Goal: Task Accomplishment & Management: Manage account settings

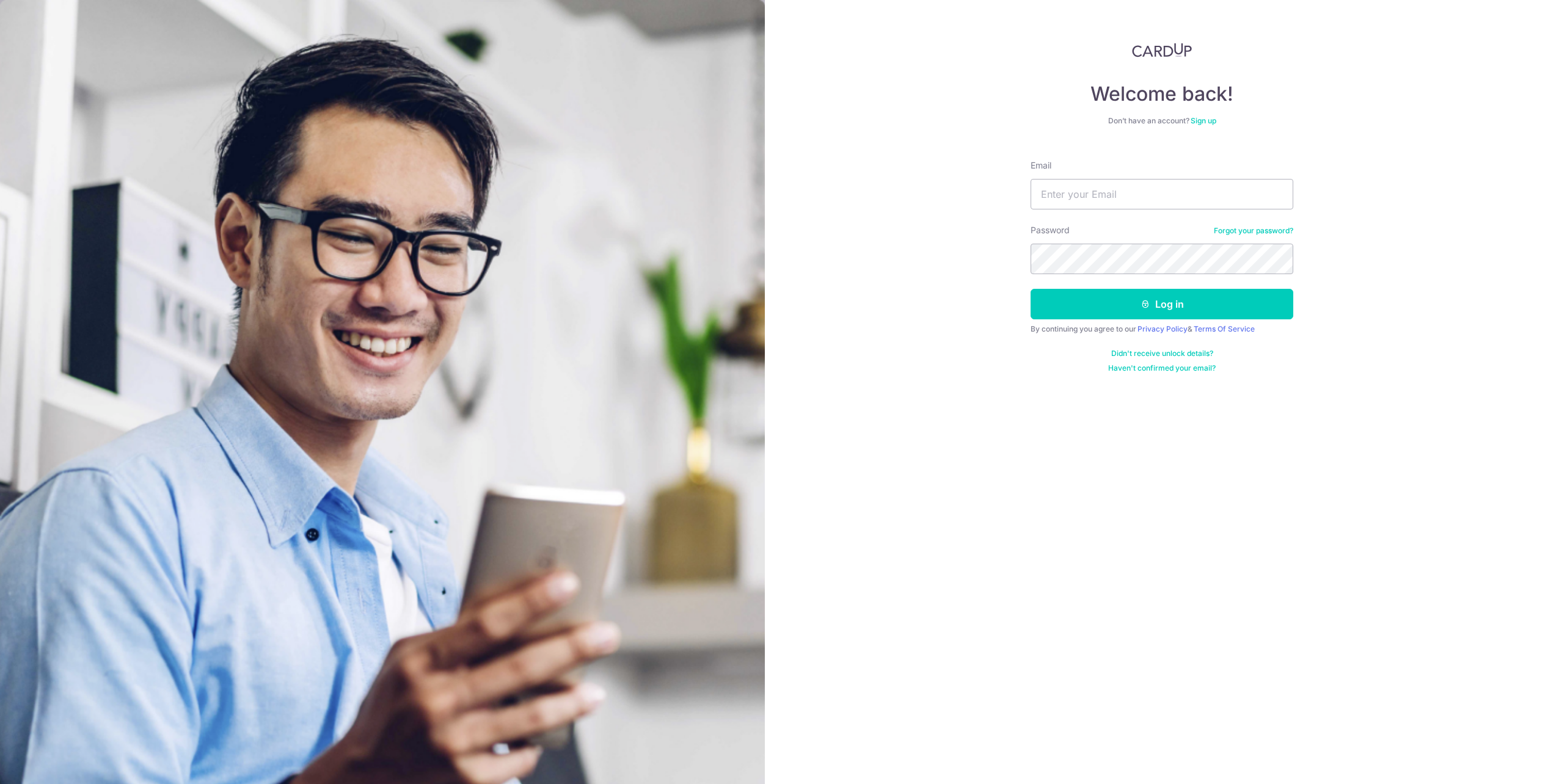
type input "Loyal_Angel_Guard@live.com.sg"
click at [1031, 289] on button "Log in" at bounding box center [1162, 304] width 263 height 30
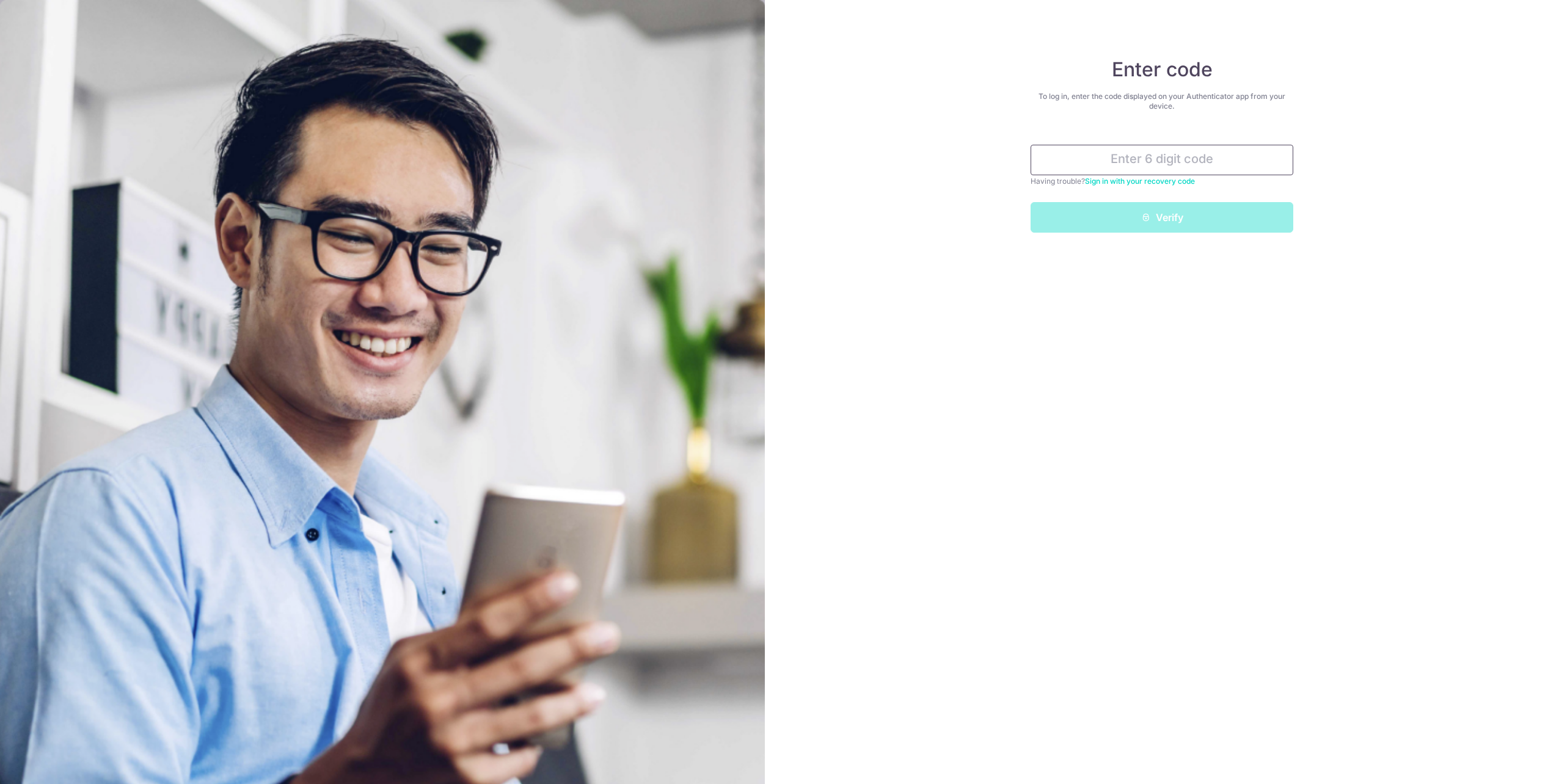
click at [1091, 166] on input "text" at bounding box center [1162, 160] width 263 height 30
type input "465532"
click at [1178, 219] on button "Verify" at bounding box center [1162, 217] width 263 height 30
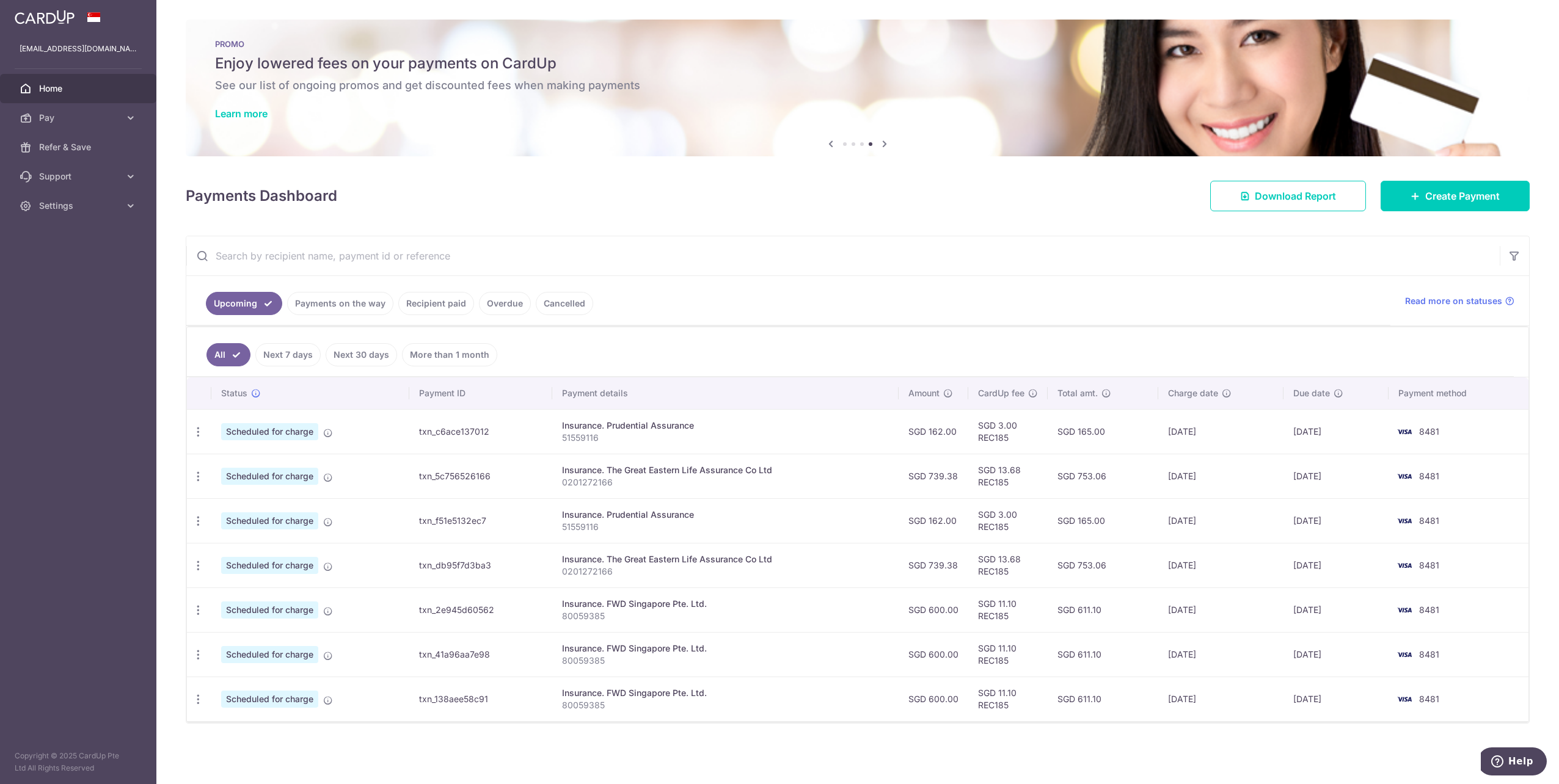
click at [32, 24] on link at bounding box center [44, 15] width 70 height 22
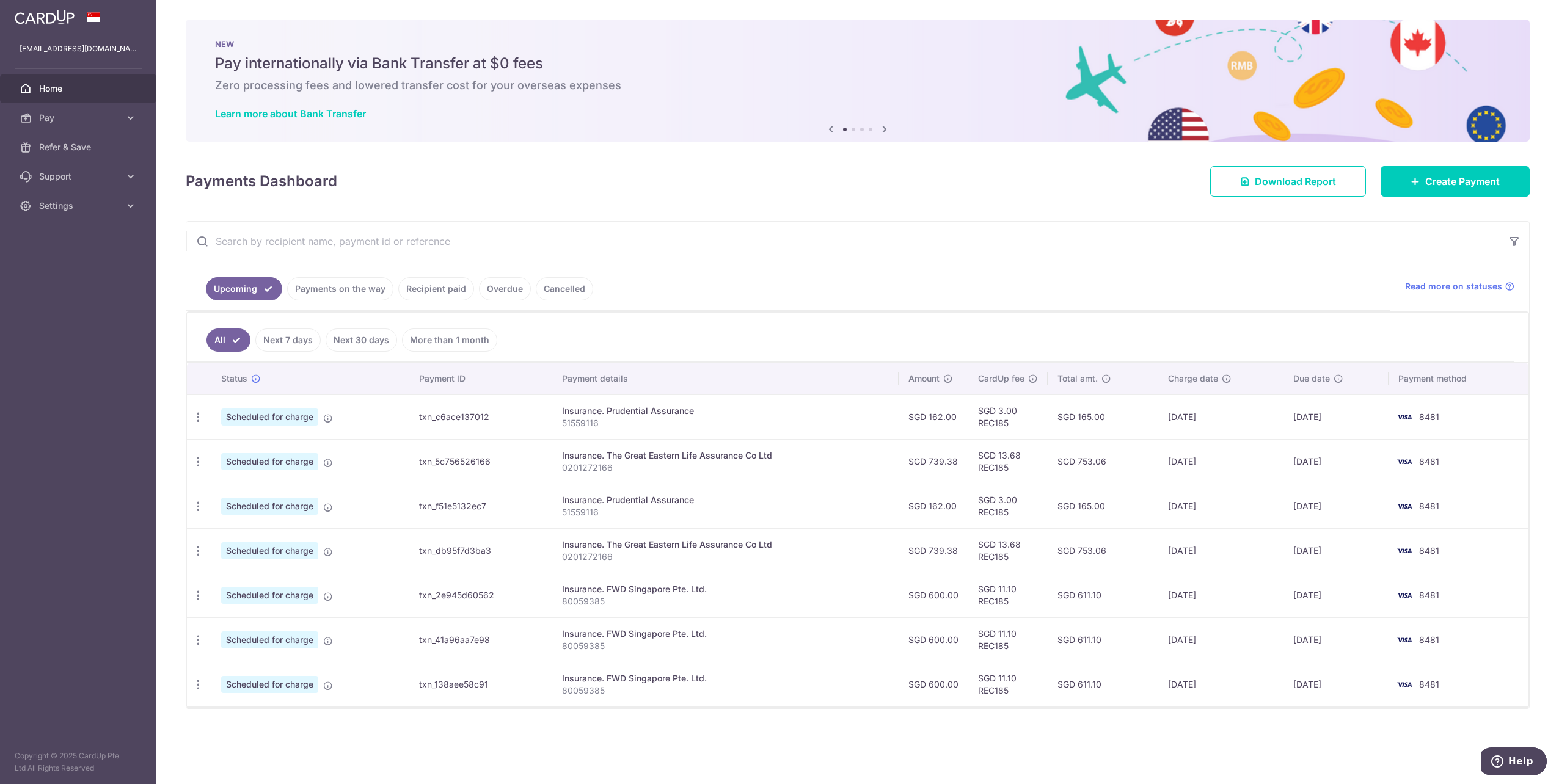
click at [334, 292] on link "Payments on the way" at bounding box center [340, 289] width 106 height 23
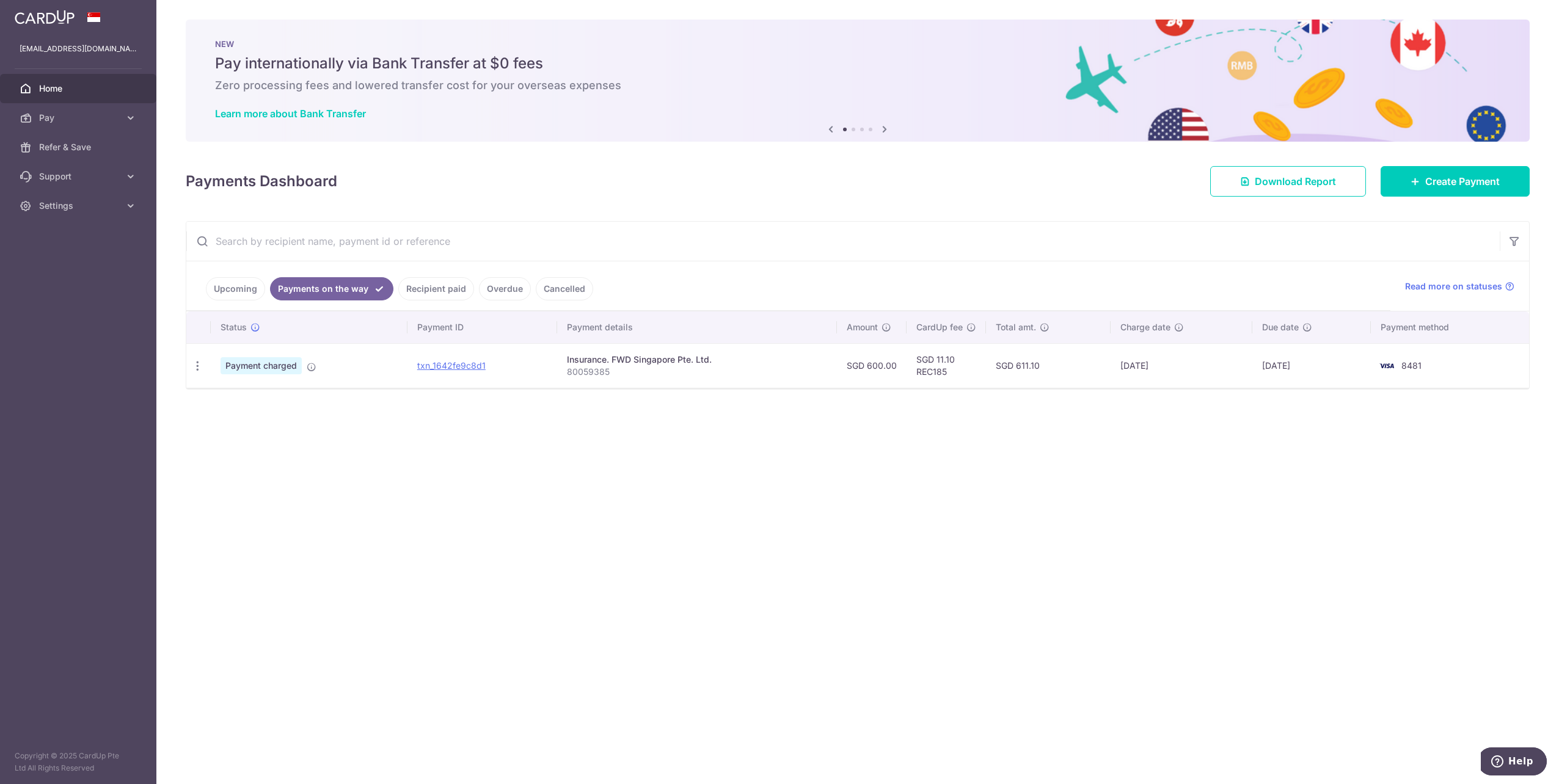
click at [248, 292] on link "Upcoming" at bounding box center [235, 289] width 59 height 23
